Goal: Task Accomplishment & Management: Manage account settings

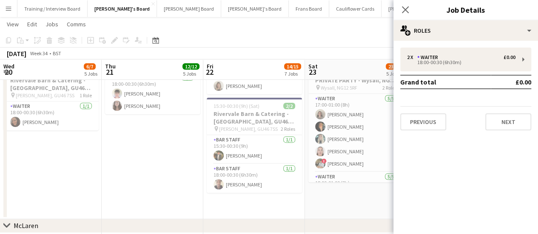
scroll to position [0, 270]
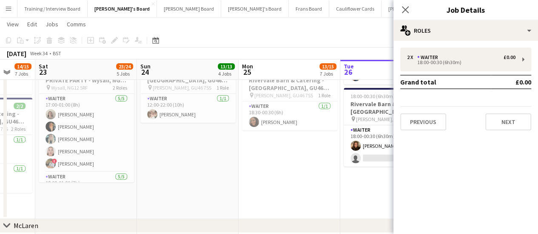
click at [296, 160] on app-date-cell "11:00-18:30 (7h30m) 1/1 Rivervale Barn & Catering - [GEOGRAPHIC_DATA] pin [PERS…" at bounding box center [290, 105] width 102 height 228
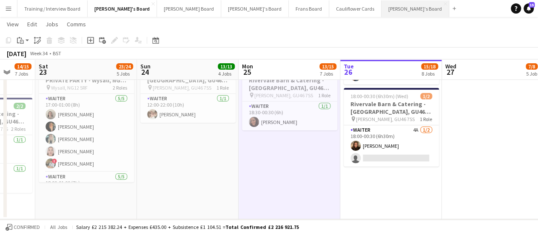
click at [381, 8] on button "[PERSON_NAME]'s Board Close" at bounding box center [415, 8] width 68 height 17
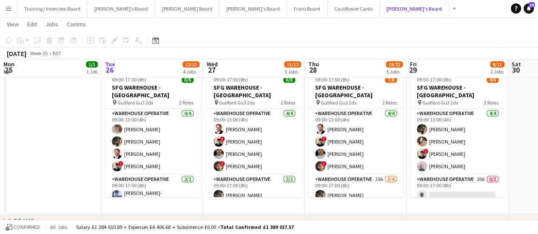
scroll to position [194, 0]
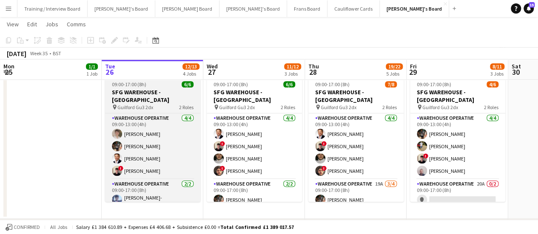
click at [153, 93] on h3 "SFG WAREHOUSE - [GEOGRAPHIC_DATA]" at bounding box center [152, 95] width 95 height 15
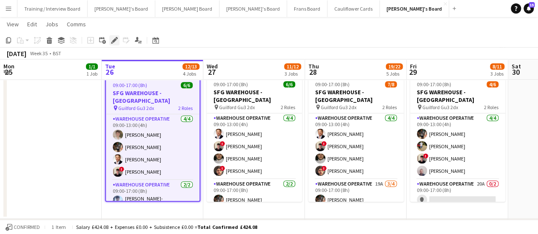
click at [116, 39] on icon "Edit" at bounding box center [114, 40] width 7 height 7
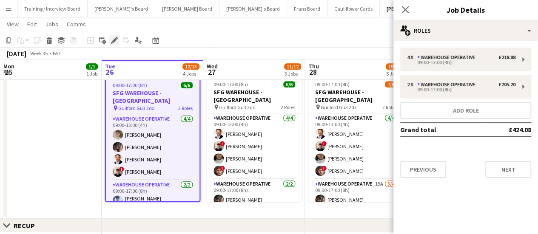
click at [116, 41] on icon "Edit" at bounding box center [114, 40] width 7 height 7
click at [73, 113] on app-date-cell at bounding box center [51, 146] width 102 height 146
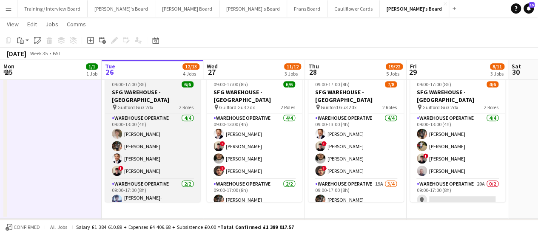
click at [148, 94] on h3 "SFG WAREHOUSE - [GEOGRAPHIC_DATA]" at bounding box center [152, 95] width 95 height 15
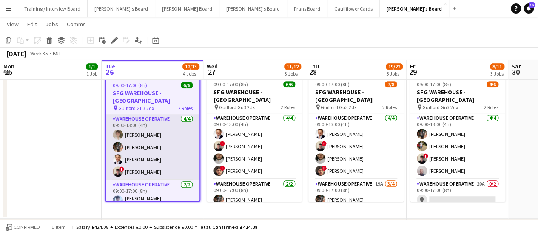
click at [139, 122] on app-card-role "Warehouse Operative [DATE] 09:00-13:00 (4h) [PERSON_NAME] [PERSON_NAME] [PERSON…" at bounding box center [153, 147] width 94 height 66
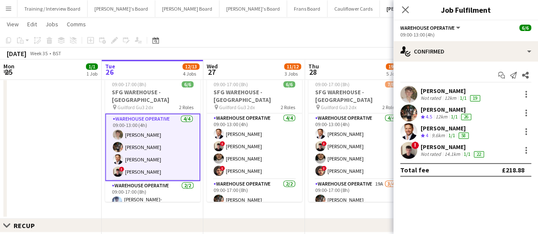
drag, startPoint x: 421, startPoint y: 90, endPoint x: 463, endPoint y: 152, distance: 74.8
click at [463, 152] on div "[PERSON_NAME] Not rated 12km 1/1 19 [PERSON_NAME] Crew rating 4.5 12km 1/1 26 […" at bounding box center [465, 122] width 145 height 73
copy div "[PERSON_NAME] Not rated 12km 1/1 19 [PERSON_NAME] Crew rating 4.5 12km 1/1 26 […"
click at [158, 183] on app-card-role "Warehouse Operative [DATE] 09:00-17:00 (8h) [PERSON_NAME]-[PERSON_NAME]" at bounding box center [152, 203] width 95 height 44
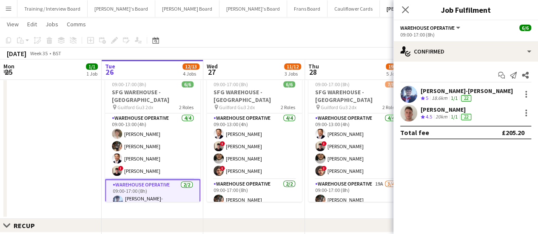
drag, startPoint x: 420, startPoint y: 91, endPoint x: 466, endPoint y: 108, distance: 48.7
click at [466, 108] on div "[PERSON_NAME]-[PERSON_NAME] Crew rating 5 18.6km 1/1 22 [PERSON_NAME] Crew rati…" at bounding box center [465, 104] width 145 height 36
copy div "[PERSON_NAME]-[PERSON_NAME] rating 5 18.6km 1/1 22 [PERSON_NAME]"
click at [116, 5] on button "[PERSON_NAME]'s Board Close" at bounding box center [122, 8] width 68 height 17
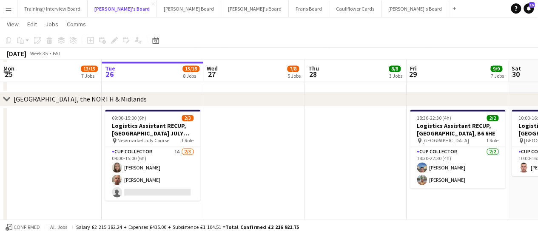
scroll to position [686, 0]
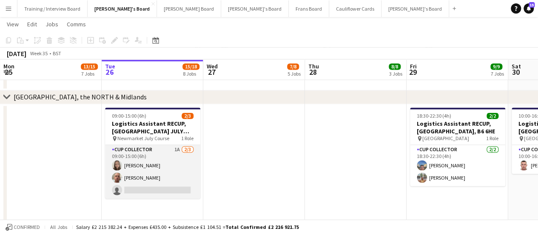
click at [141, 169] on app-card-role "CUP COLLECTOR 1A [DATE] 09:00-15:00 (6h) [PERSON_NAME] [PERSON_NAME] single-neu…" at bounding box center [152, 172] width 95 height 54
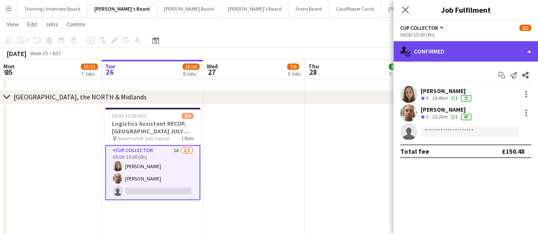
click at [480, 52] on div "single-neutral-actions-check-2 Confirmed" at bounding box center [465, 51] width 145 height 20
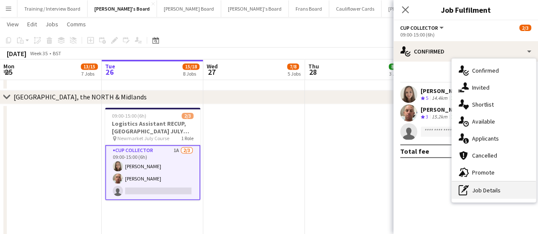
click at [489, 190] on div "pen-write Job Details" at bounding box center [494, 190] width 84 height 17
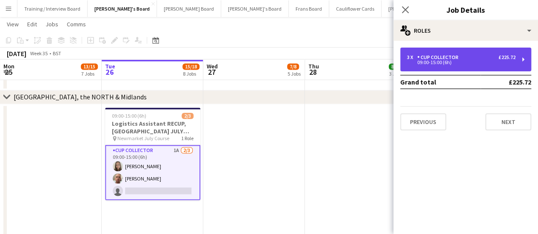
click at [446, 57] on div "CUP COLLECTOR" at bounding box center [439, 57] width 45 height 6
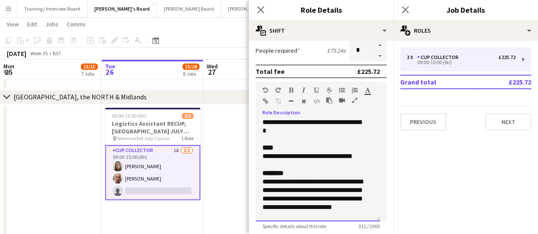
scroll to position [24, 0]
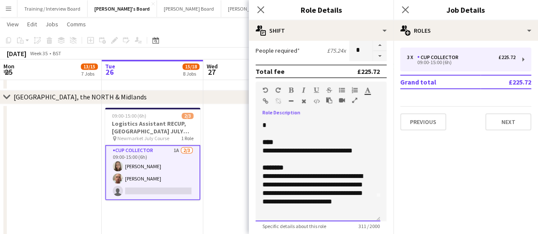
drag, startPoint x: 263, startPoint y: 122, endPoint x: 371, endPoint y: 220, distance: 145.7
click at [371, 220] on div "**********" at bounding box center [318, 170] width 125 height 102
copy div "**********"
click at [161, 157] on app-card-role "CUP COLLECTOR 1A [DATE] 09:00-15:00 (6h) [PERSON_NAME] [PERSON_NAME] single-neu…" at bounding box center [152, 172] width 95 height 55
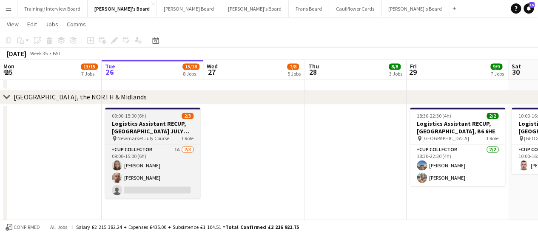
click at [156, 116] on div "09:00-15:00 (6h) 2/3" at bounding box center [152, 116] width 95 height 6
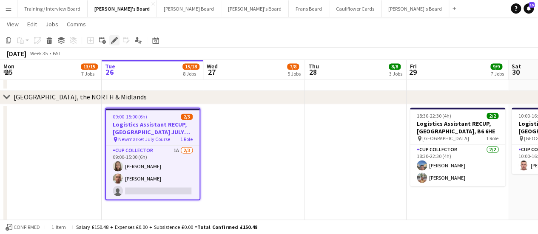
click at [114, 39] on icon "Edit" at bounding box center [114, 40] width 7 height 7
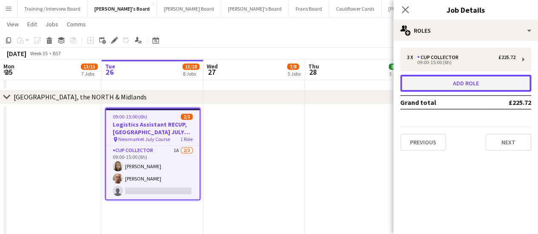
click at [486, 83] on button "Add role" at bounding box center [465, 83] width 131 height 17
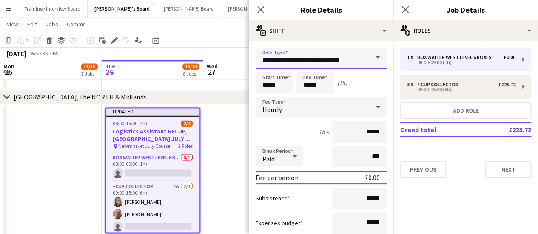
drag, startPoint x: 358, startPoint y: 62, endPoint x: 199, endPoint y: 54, distance: 159.2
click at [199, 54] on body "Menu Boards Boards Boards All jobs Status Workforce Workforce My Workforce Recr…" at bounding box center [269, 69] width 538 height 1510
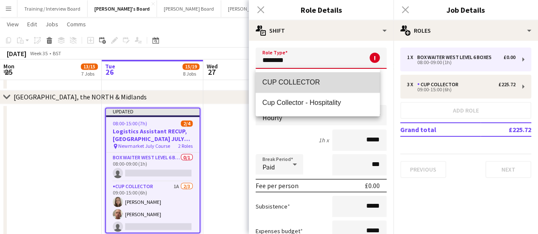
click at [290, 82] on span "CUP COLLECTOR" at bounding box center [317, 82] width 111 height 8
type input "**********"
type input "******"
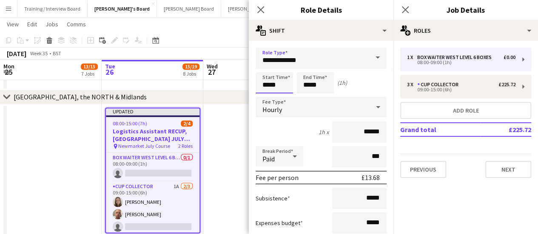
click at [269, 86] on input "*****" at bounding box center [274, 82] width 37 height 21
type input "*****"
click at [310, 86] on input "*****" at bounding box center [314, 82] width 37 height 21
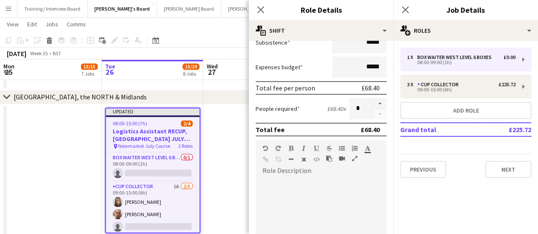
scroll to position [162, 0]
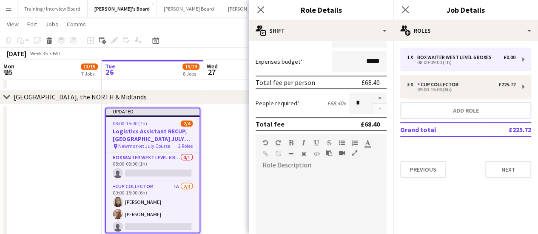
type input "*****"
click at [308, 178] on div at bounding box center [321, 223] width 131 height 102
paste div
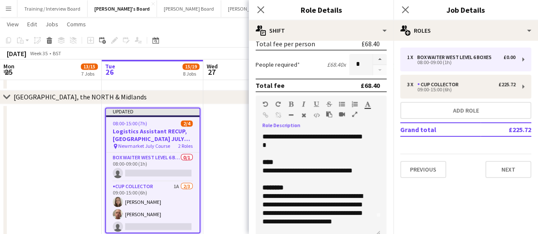
scroll to position [298, 0]
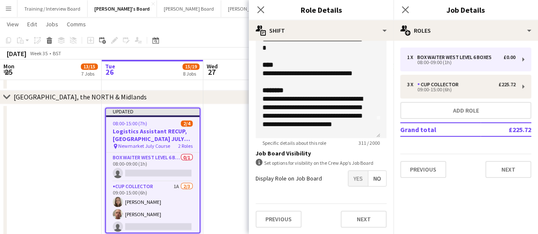
click at [350, 182] on span "Yes" at bounding box center [358, 178] width 20 height 15
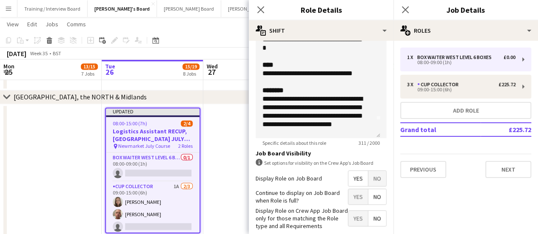
scroll to position [341, 0]
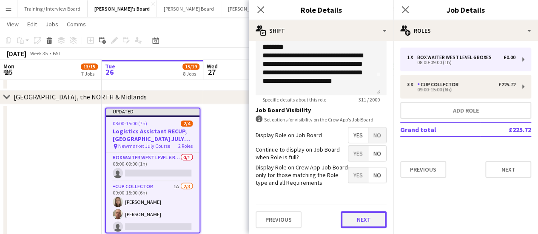
click at [369, 216] on button "Next" at bounding box center [364, 219] width 46 height 17
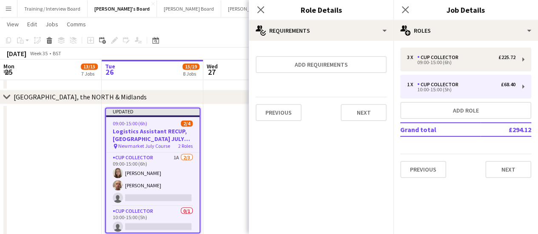
scroll to position [0, 0]
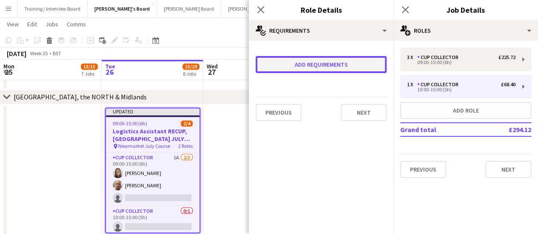
click at [357, 68] on button "Add requirements" at bounding box center [321, 64] width 131 height 17
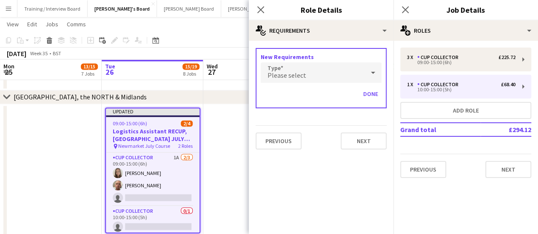
click at [347, 77] on div "Please select" at bounding box center [313, 72] width 104 height 20
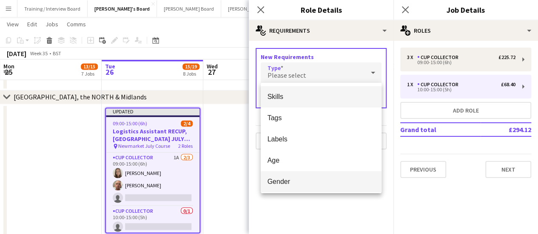
click at [298, 173] on mat-option "Gender" at bounding box center [321, 181] width 121 height 21
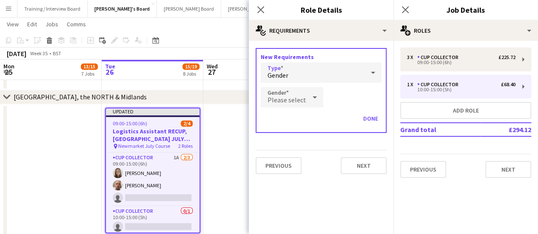
click at [303, 78] on div "Gender" at bounding box center [313, 72] width 104 height 20
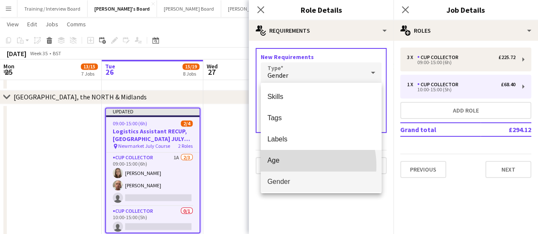
click at [293, 166] on mat-option "Age" at bounding box center [321, 160] width 121 height 21
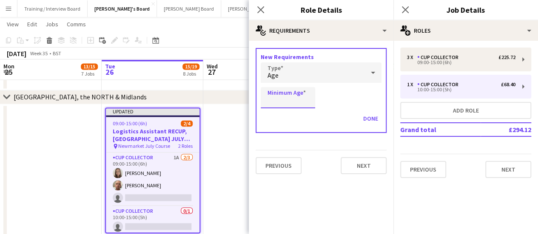
click at [285, 103] on input "Minimum Age" at bounding box center [288, 97] width 54 height 21
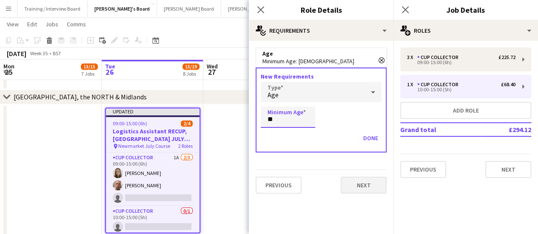
type input "**"
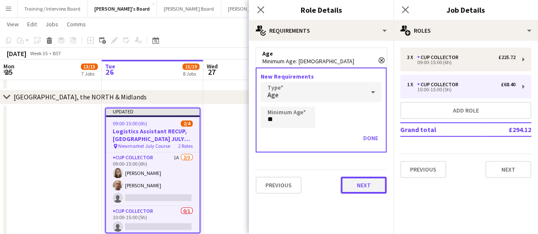
click at [366, 191] on button "Next" at bounding box center [364, 185] width 46 height 17
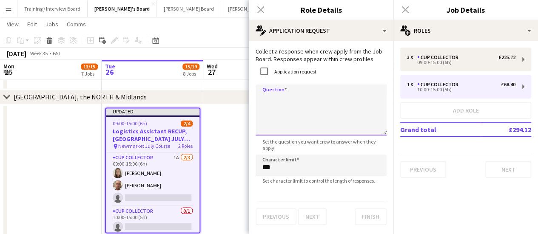
click at [300, 96] on textarea "Question" at bounding box center [321, 110] width 131 height 51
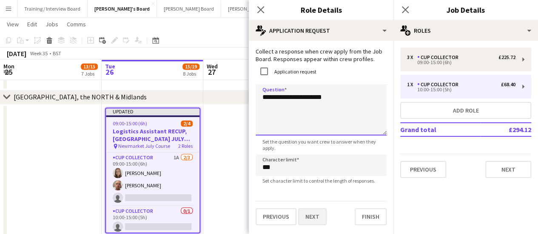
type textarea "**********"
click at [312, 216] on button "Next" at bounding box center [312, 216] width 28 height 17
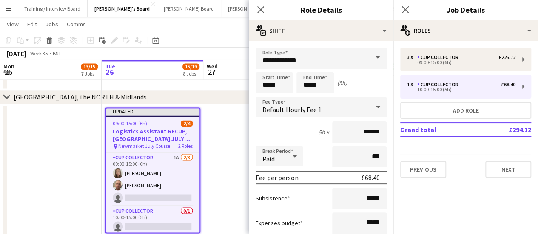
click at [228, 153] on app-date-cell at bounding box center [254, 177] width 102 height 146
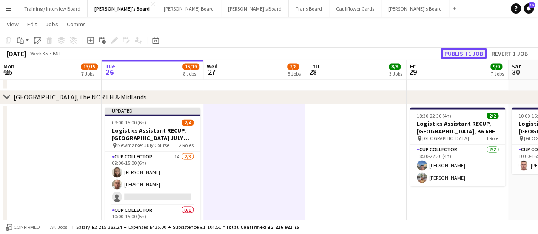
click at [456, 53] on button "Publish 1 job" at bounding box center [463, 53] width 45 height 11
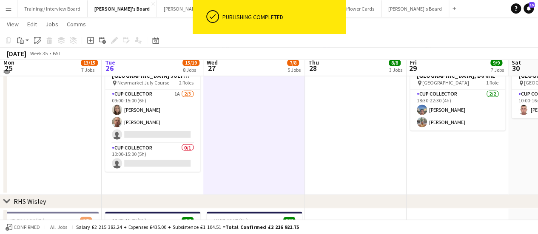
scroll to position [743, 0]
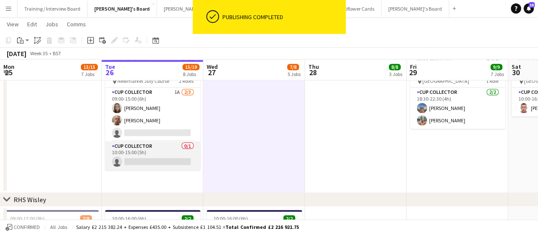
click at [165, 155] on app-card-role "CUP COLLECTOR 0/1 10:00-15:00 (5h) single-neutral-actions" at bounding box center [152, 155] width 95 height 29
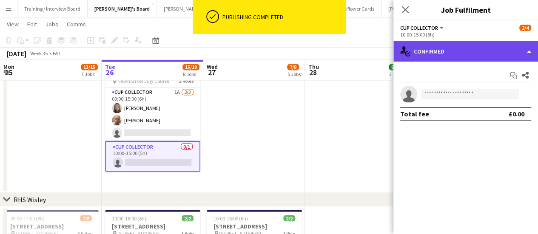
click at [500, 55] on div "single-neutral-actions-check-2 Confirmed" at bounding box center [465, 51] width 145 height 20
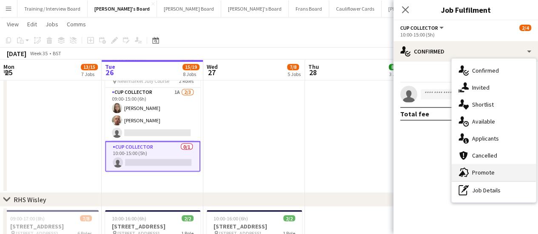
click at [487, 175] on div "advertising-megaphone Promote" at bounding box center [494, 172] width 84 height 17
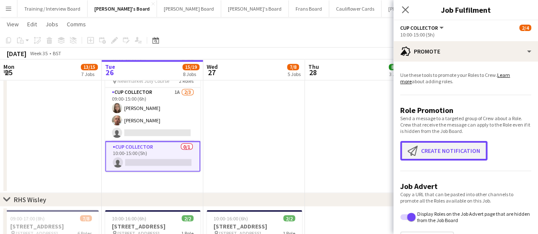
click at [462, 151] on button "Create notification Create notification" at bounding box center [443, 151] width 87 height 20
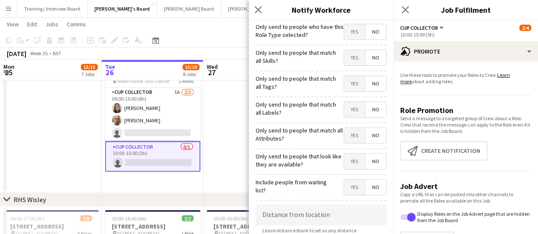
drag, startPoint x: 393, startPoint y: 100, endPoint x: 391, endPoint y: 122, distance: 21.8
click at [391, 122] on body "Menu Boards Boards Boards All jobs Status Workforce Workforce My Workforce Recr…" at bounding box center [269, 12] width 538 height 1510
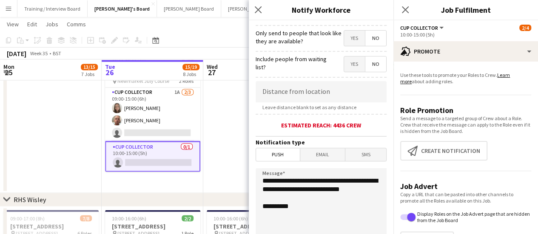
scroll to position [128, 0]
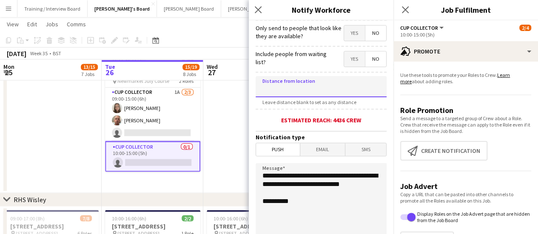
click at [337, 94] on input at bounding box center [321, 86] width 131 height 21
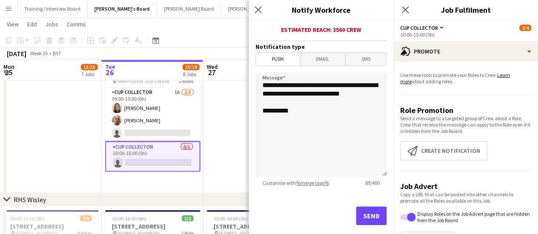
scroll to position [222, 0]
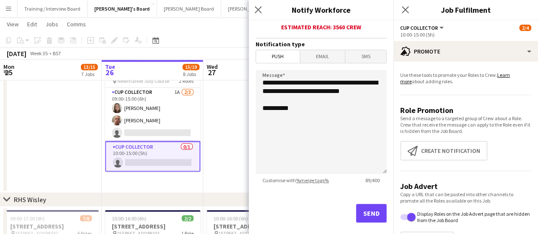
type input "******"
click at [365, 210] on button "Send" at bounding box center [371, 213] width 31 height 19
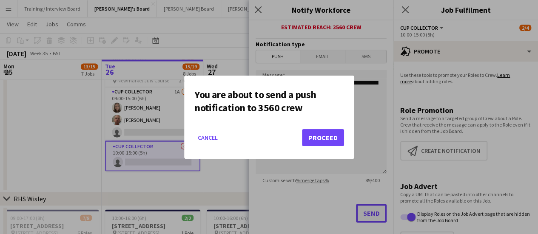
scroll to position [0, 0]
click at [332, 139] on button "Proceed" at bounding box center [323, 137] width 42 height 17
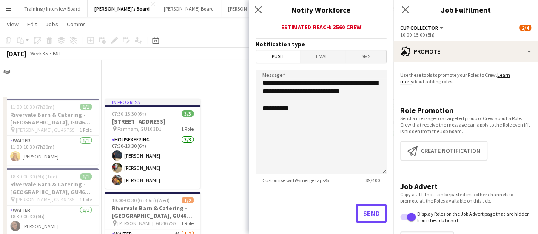
scroll to position [743, 0]
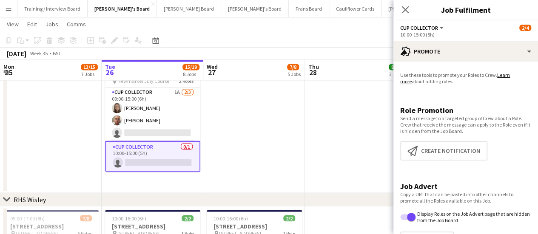
click at [59, 136] on app-date-cell at bounding box center [51, 120] width 102 height 146
